Goal: Information Seeking & Learning: Learn about a topic

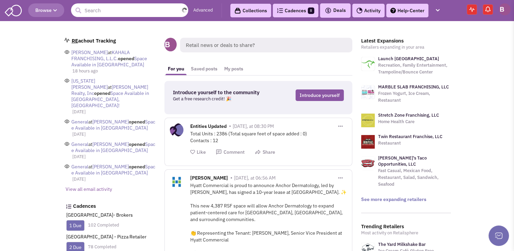
click at [130, 10] on input "text" at bounding box center [129, 10] width 117 height 14
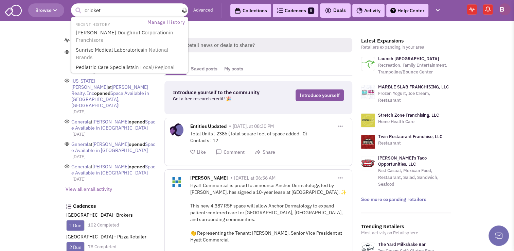
type input "cricket"
click at [73, 5] on button "submit" at bounding box center [78, 10] width 10 height 10
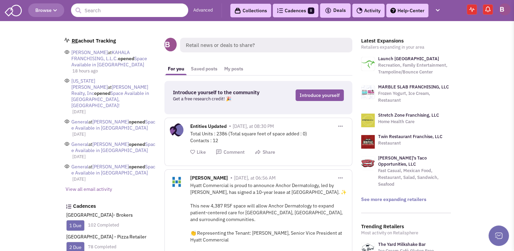
drag, startPoint x: 0, startPoint y: 0, endPoint x: 111, endPoint y: 1, distance: 111.4
click at [111, 1] on header "Browse Advanced Collections Cadences 8 Deals" at bounding box center [257, 10] width 514 height 21
click at [93, 17] on header "Browse Advanced Collections Cadences 8 Deals" at bounding box center [257, 10] width 514 height 21
click at [99, 12] on input "text" at bounding box center [129, 10] width 117 height 14
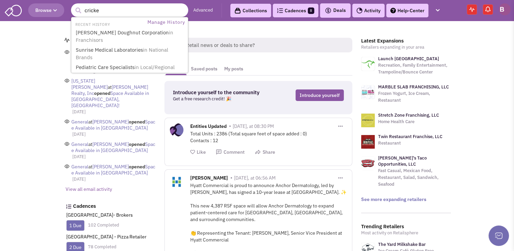
type input "cricket"
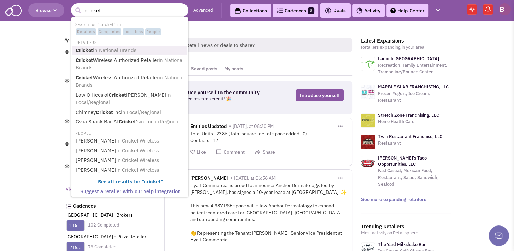
click at [120, 49] on span "in National Brands" at bounding box center [114, 50] width 43 height 6
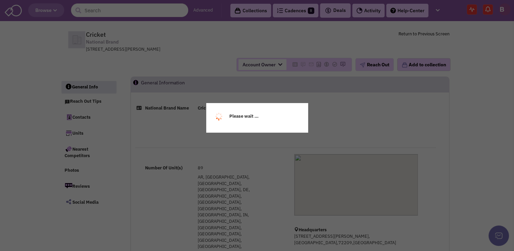
select select
